Goal: Transaction & Acquisition: Purchase product/service

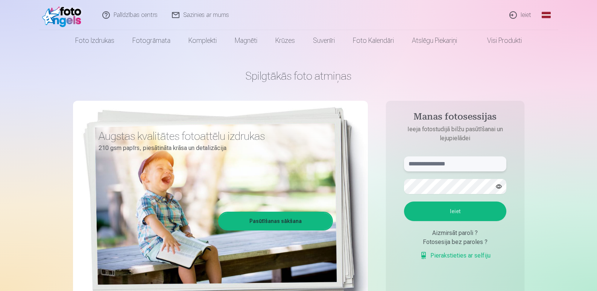
click at [416, 166] on input "text" at bounding box center [455, 164] width 102 height 15
type input "**********"
click at [458, 212] on button "Ieiet" at bounding box center [455, 212] width 102 height 20
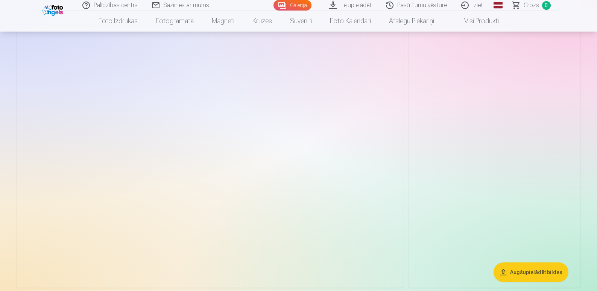
scroll to position [263, 0]
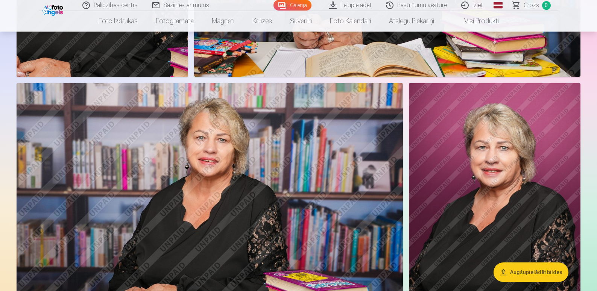
click at [489, 181] on img at bounding box center [495, 212] width 172 height 258
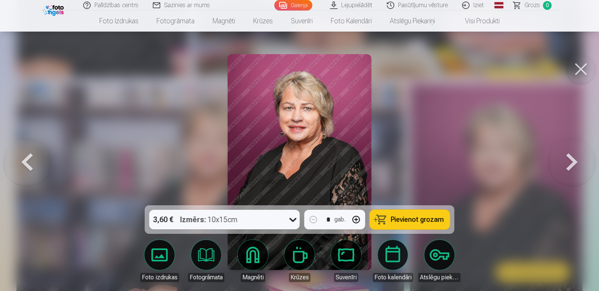
click at [584, 66] on button at bounding box center [581, 69] width 30 height 30
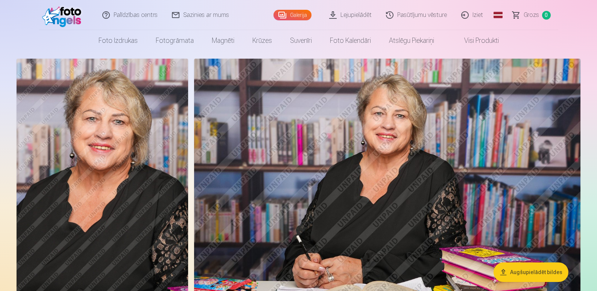
scroll to position [38, 0]
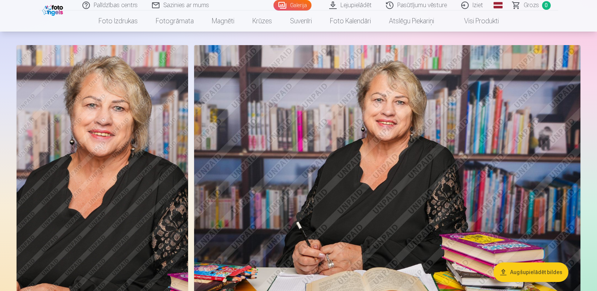
click at [402, 147] on img at bounding box center [387, 173] width 387 height 257
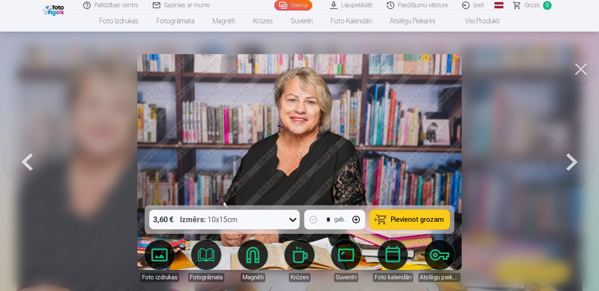
click at [310, 132] on img at bounding box center [299, 162] width 324 height 216
click at [581, 70] on button at bounding box center [581, 69] width 30 height 30
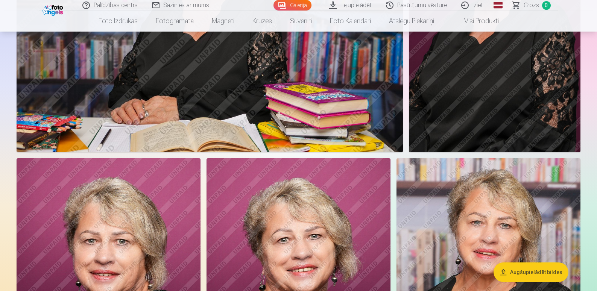
scroll to position [565, 0]
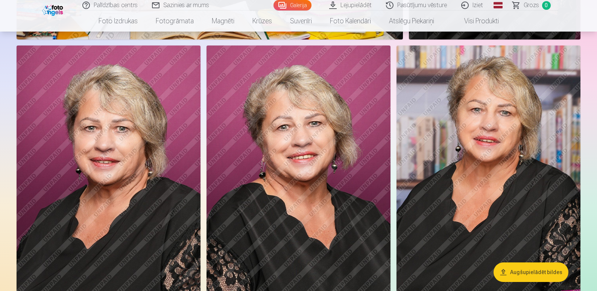
click at [119, 163] on img at bounding box center [109, 184] width 184 height 276
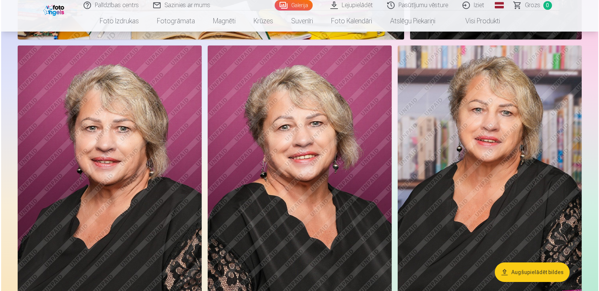
scroll to position [565, 0]
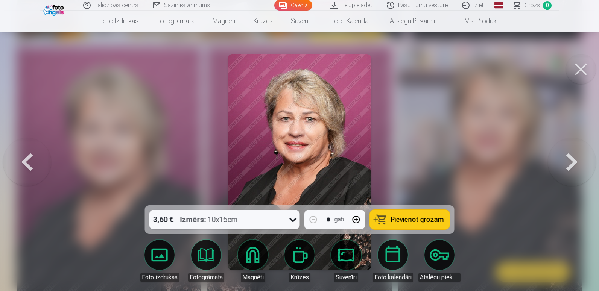
click at [298, 160] on img at bounding box center [300, 162] width 144 height 216
click at [403, 218] on span "Pievienot grozam" at bounding box center [417, 219] width 53 height 7
click at [536, 4] on span "Grozs" at bounding box center [532, 5] width 15 height 9
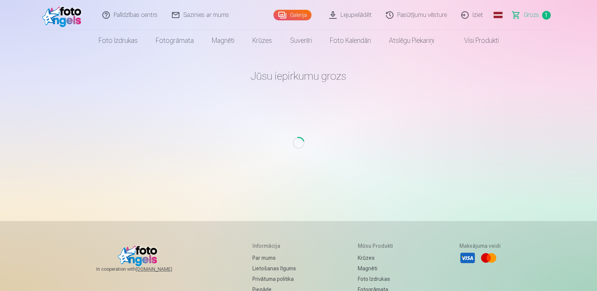
click at [536, 4] on link "Grozs 1" at bounding box center [532, 15] width 53 height 30
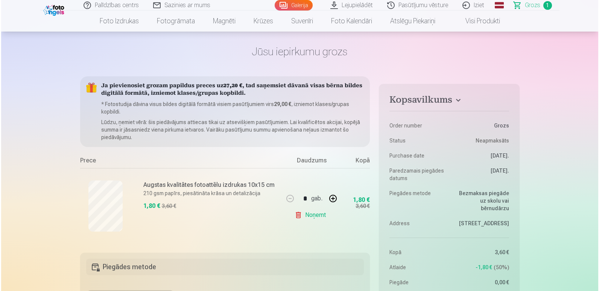
scroll to position [38, 0]
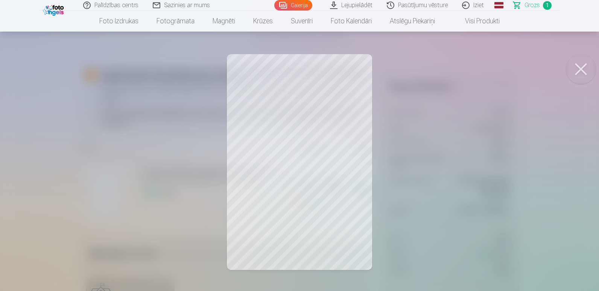
scroll to position [565, 0]
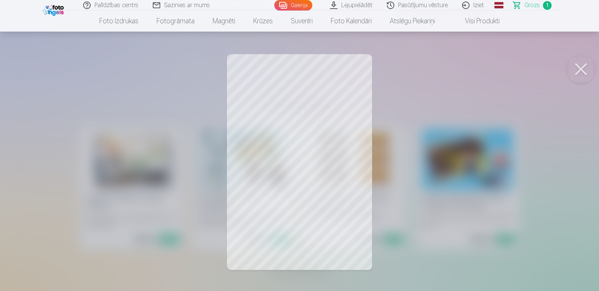
click at [536, 5] on span "Grozs" at bounding box center [532, 5] width 15 height 9
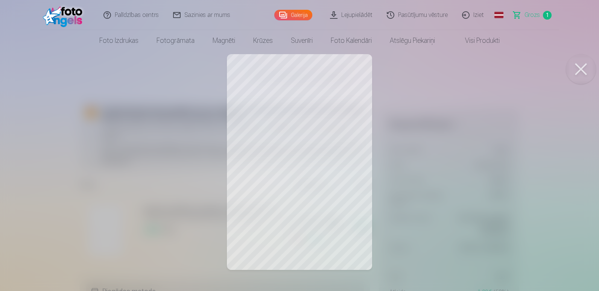
click at [583, 67] on button at bounding box center [581, 69] width 30 height 30
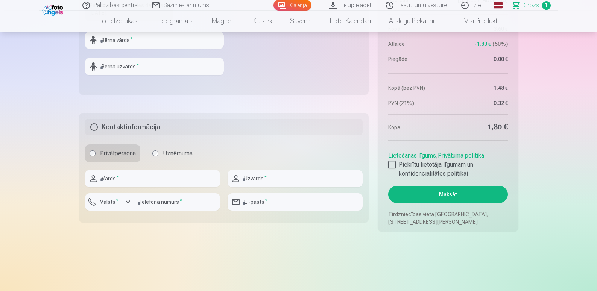
scroll to position [376, 0]
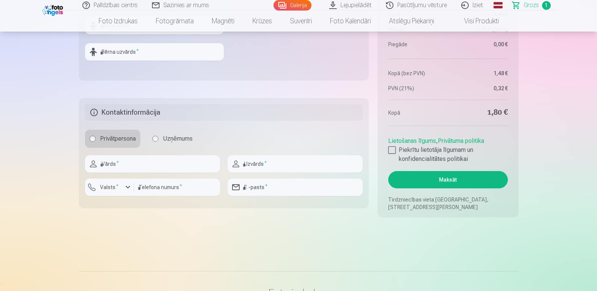
click at [446, 178] on button "Maksāt" at bounding box center [447, 179] width 119 height 17
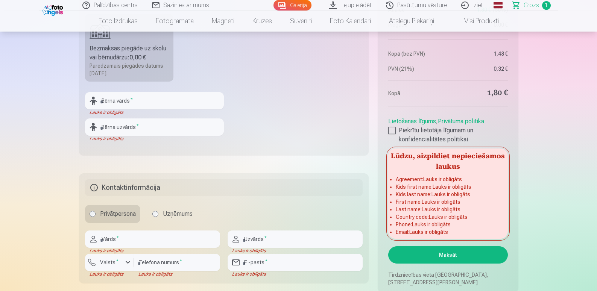
scroll to position [339, 0]
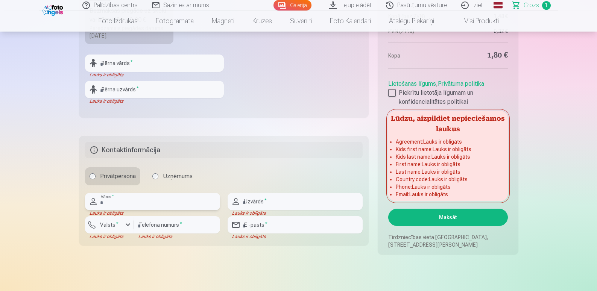
click at [99, 198] on input "text" at bounding box center [152, 201] width 135 height 17
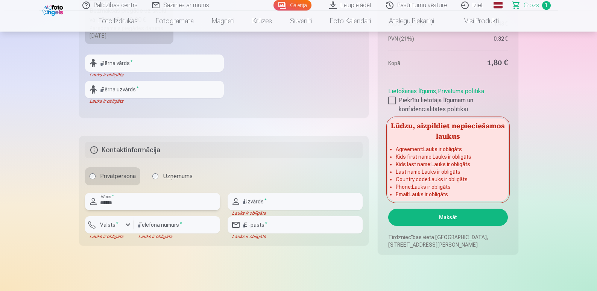
type input "******"
type input "*******"
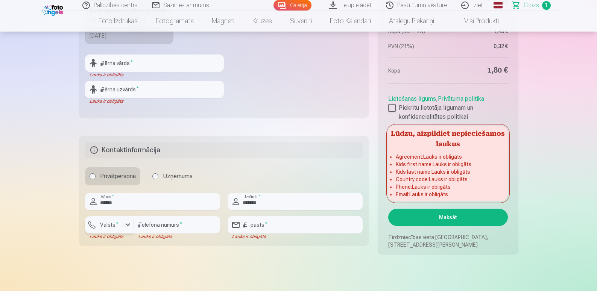
click at [128, 224] on div "button" at bounding box center [127, 225] width 9 height 9
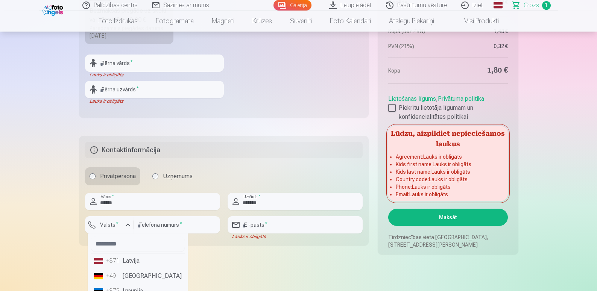
click at [134, 261] on li "+371 Latvija" at bounding box center [138, 261] width 94 height 15
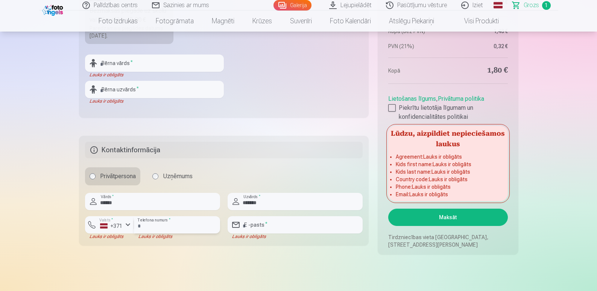
click at [179, 221] on input "number" at bounding box center [177, 224] width 86 height 17
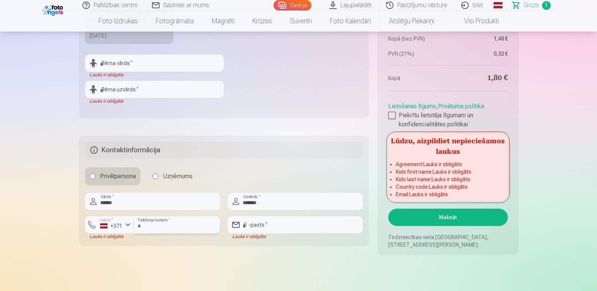
type input "********"
click at [250, 225] on input "email" at bounding box center [295, 224] width 135 height 17
type input "**********"
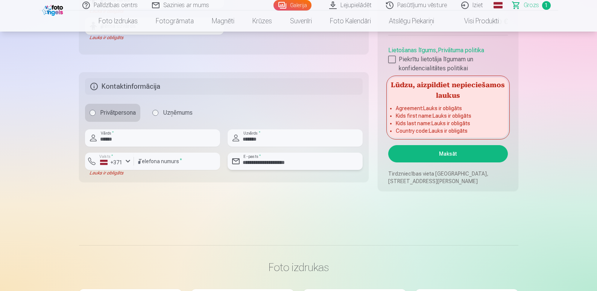
scroll to position [414, 0]
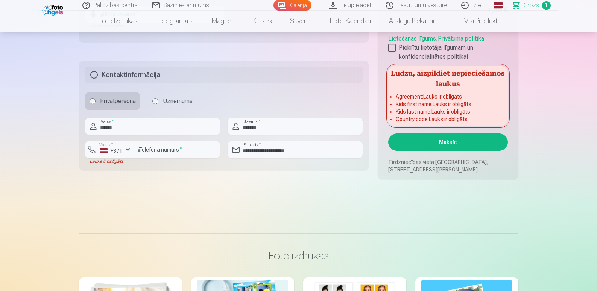
click at [452, 142] on button "Maksāt" at bounding box center [447, 142] width 119 height 17
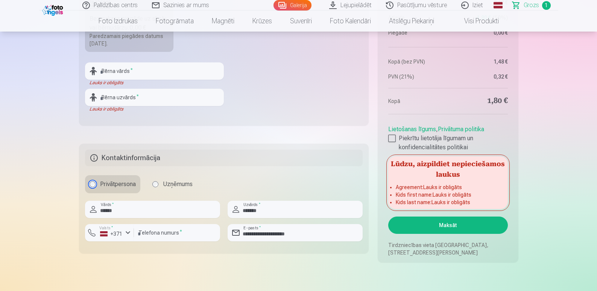
scroll to position [339, 0]
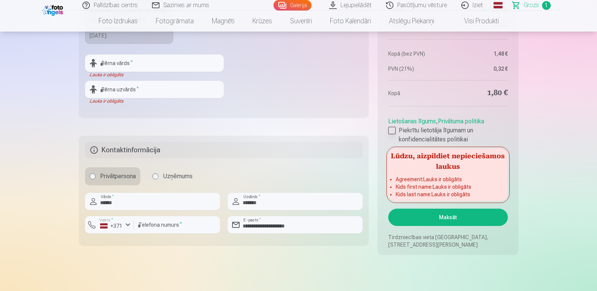
click at [393, 132] on div at bounding box center [392, 131] width 8 height 8
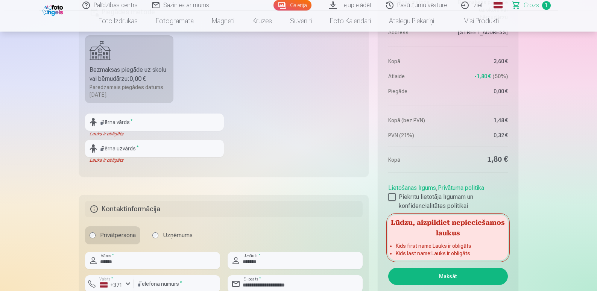
scroll to position [263, 0]
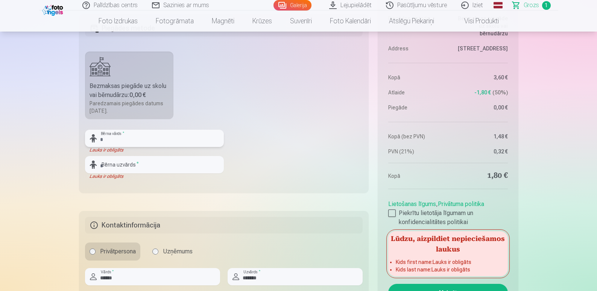
click at [119, 139] on input "text" at bounding box center [154, 138] width 139 height 17
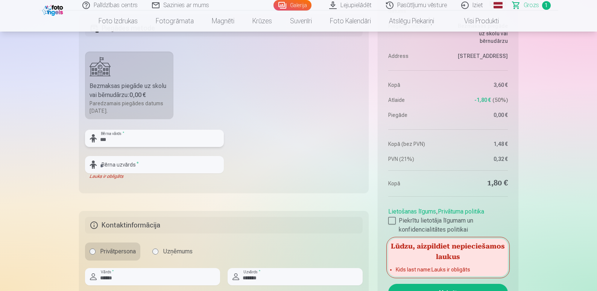
type input "***"
click at [105, 164] on input "text" at bounding box center [154, 164] width 139 height 17
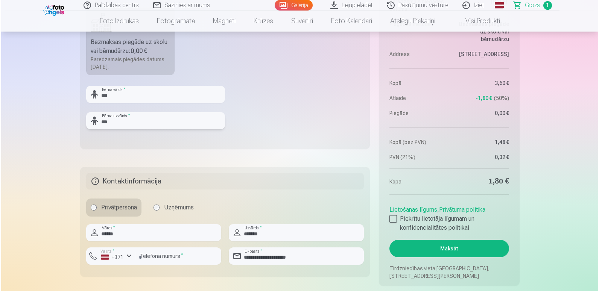
scroll to position [376, 0]
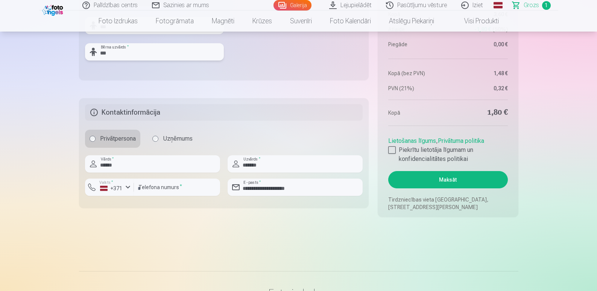
type input "***"
click at [444, 179] on button "Maksāt" at bounding box center [447, 179] width 119 height 17
